Goal: Browse casually

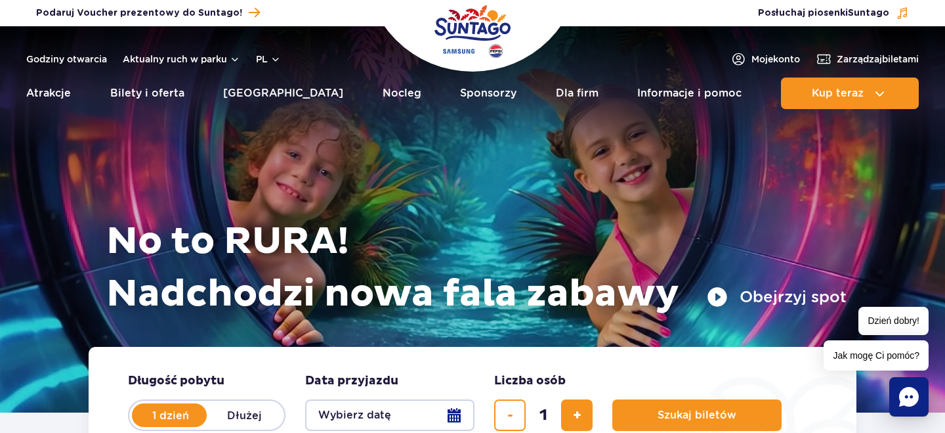
click at [770, 299] on button "Obejrzyj spot" at bounding box center [777, 296] width 140 height 21
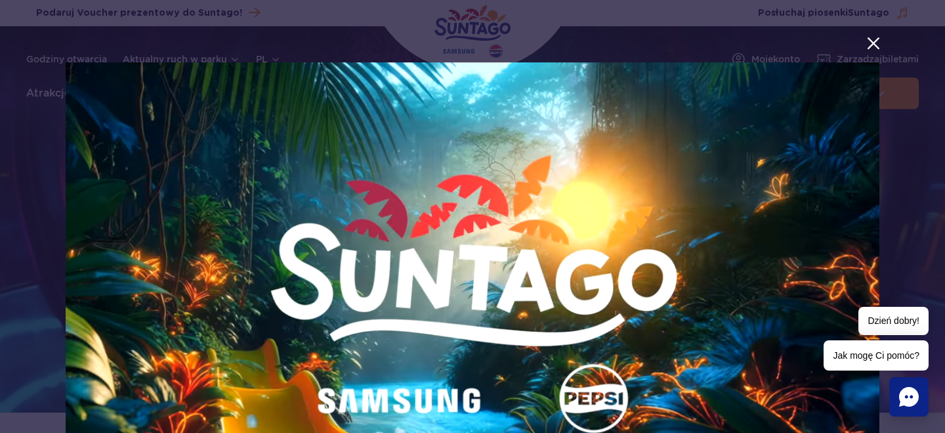
click at [872, 47] on button "menu.aria_label.close_suntago_spot_modal" at bounding box center [873, 43] width 17 height 17
